Goal: Task Accomplishment & Management: Manage account settings

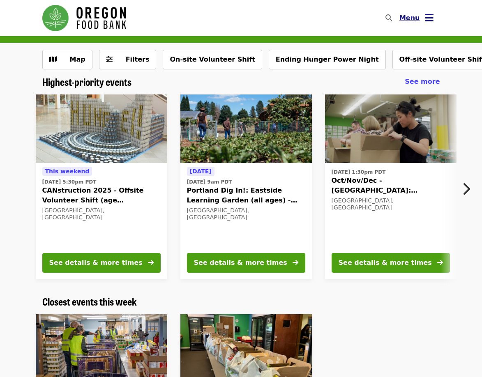
click at [429, 15] on icon "bars icon" at bounding box center [429, 18] width 9 height 12
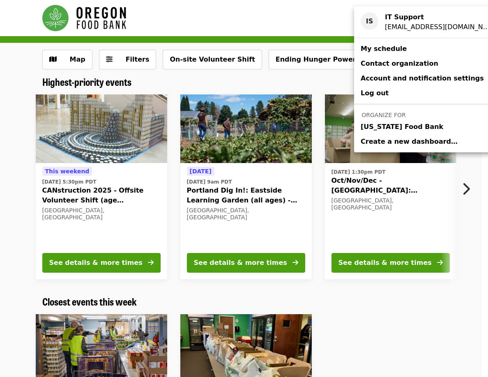
click at [405, 123] on span "[US_STATE] Food Bank" at bounding box center [402, 127] width 83 height 10
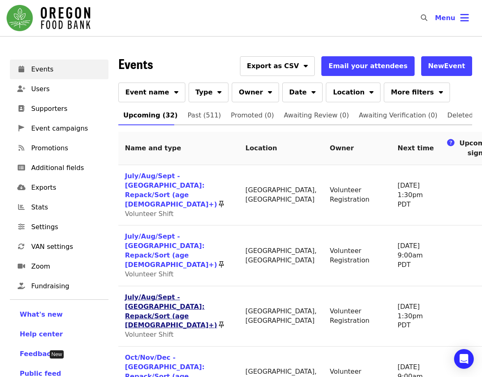
click at [147, 298] on link "July/Aug/Sept - [GEOGRAPHIC_DATA]: Repack/Sort (age [DEMOGRAPHIC_DATA]+)" at bounding box center [171, 312] width 92 height 36
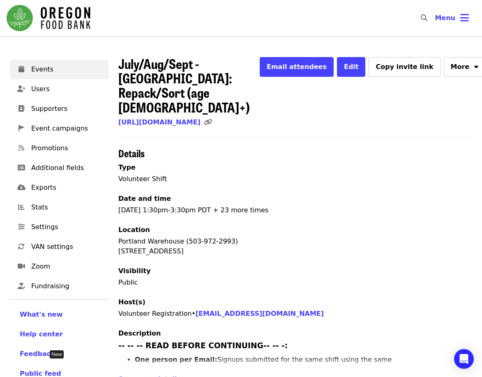
scroll to position [247, 0]
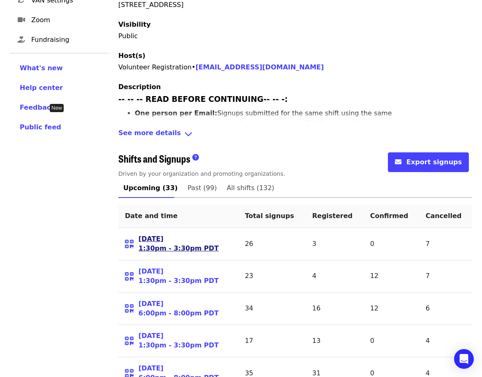
click at [176, 235] on link "[DATE] 1:30pm - 3:30pm PDT" at bounding box center [179, 244] width 80 height 19
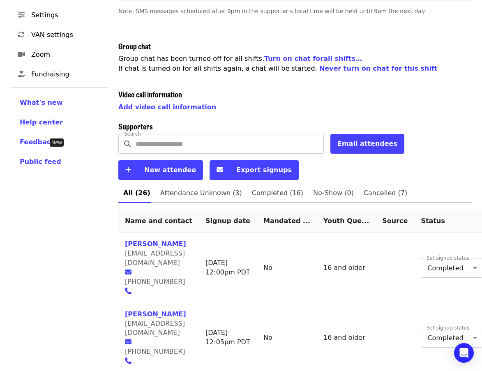
scroll to position [206, 0]
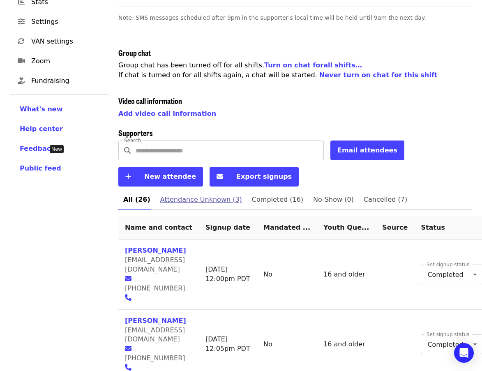
click at [194, 201] on span "Attendance Unknown (3)" at bounding box center [201, 200] width 82 height 12
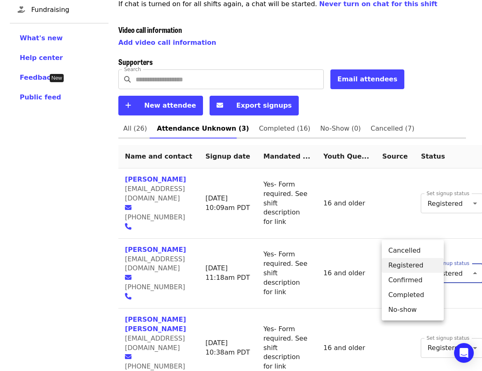
scroll to position [271, 0]
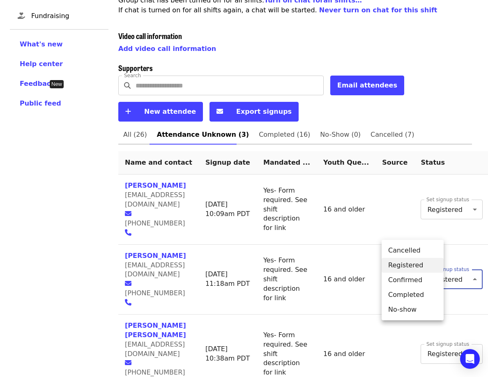
click at [406, 259] on body "Skip to content ​ Menu Events Users Supporters Event campaigns Promotions Addit…" at bounding box center [244, 67] width 488 height 676
click at [403, 297] on li "Completed" at bounding box center [413, 295] width 62 height 15
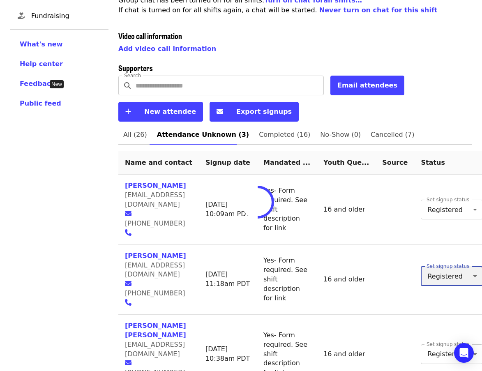
type input "*"
